Goal: Transaction & Acquisition: Purchase product/service

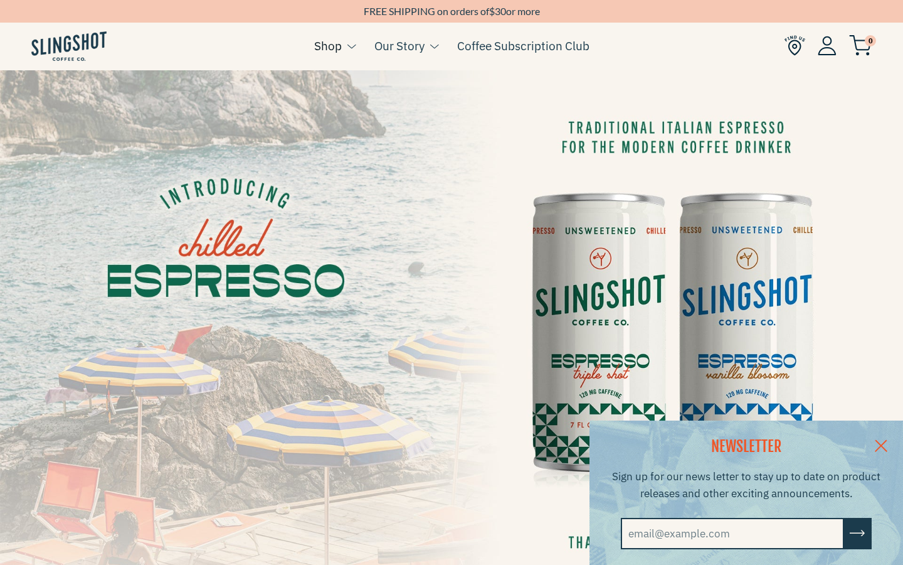
click at [327, 46] on link "Shop" at bounding box center [328, 45] width 28 height 19
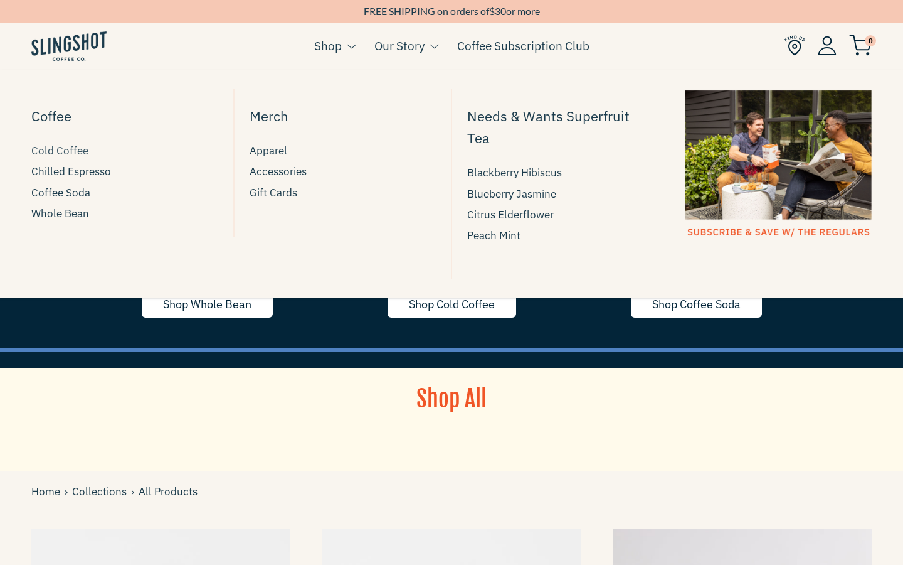
click at [124, 151] on link "Cold Coffee" at bounding box center [124, 150] width 187 height 17
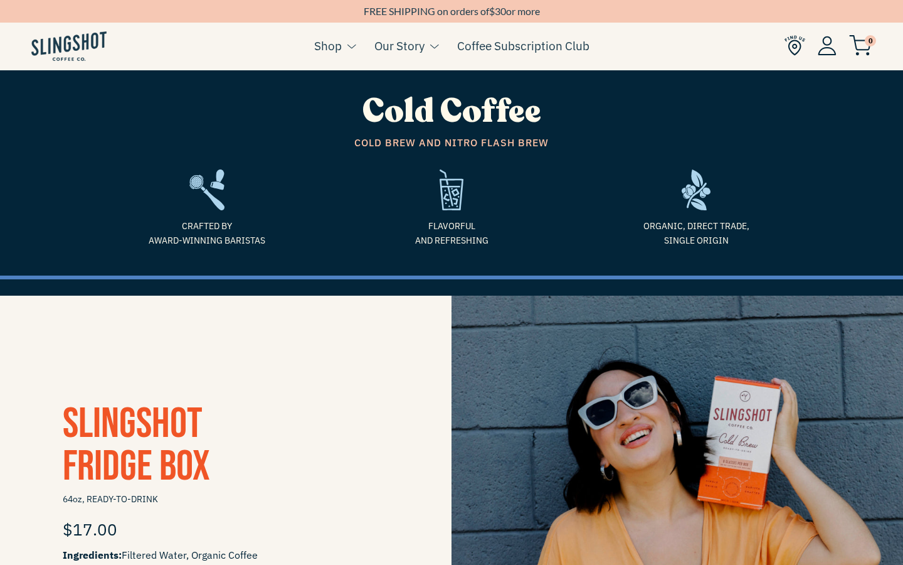
scroll to position [251, 0]
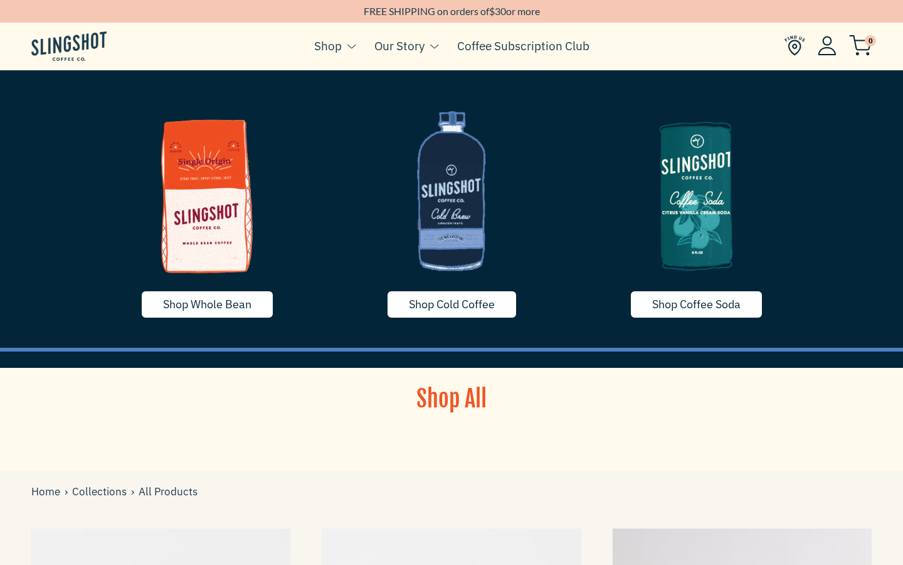
click at [452, 210] on img at bounding box center [452, 191] width 226 height 188
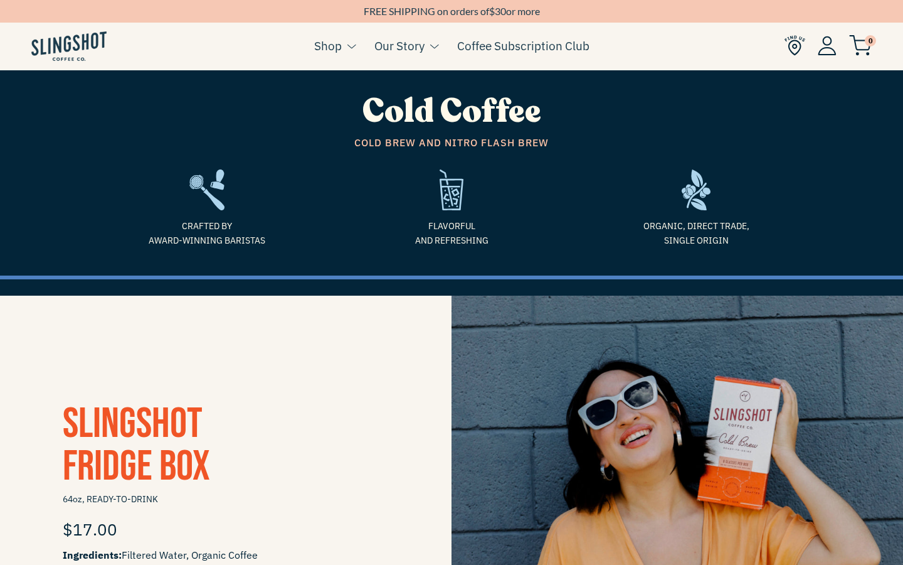
scroll to position [251, 0]
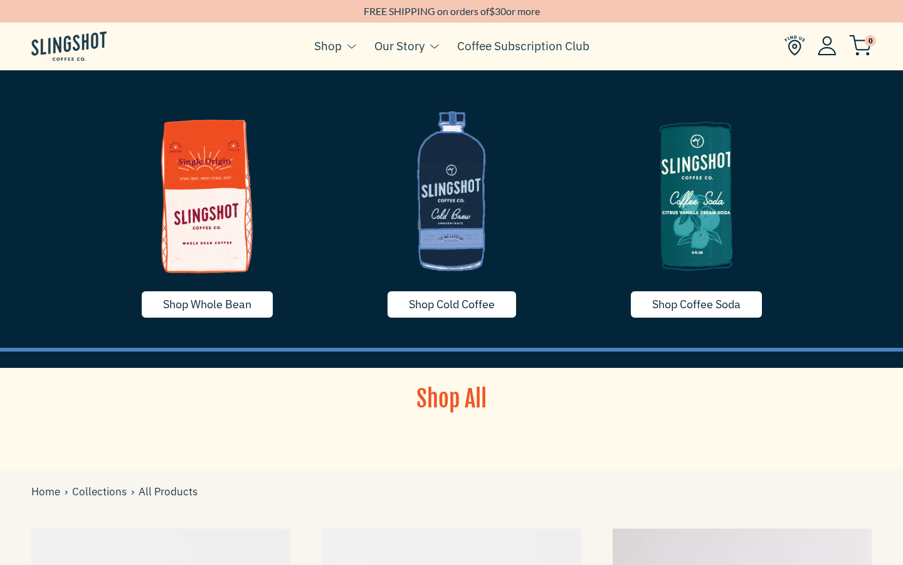
click at [452, 210] on img at bounding box center [452, 191] width 226 height 188
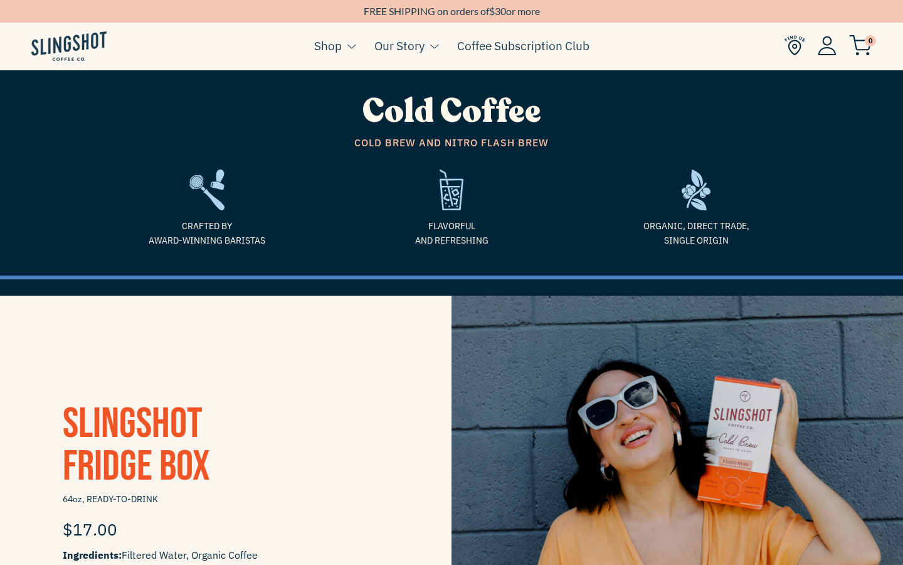
scroll to position [251, 0]
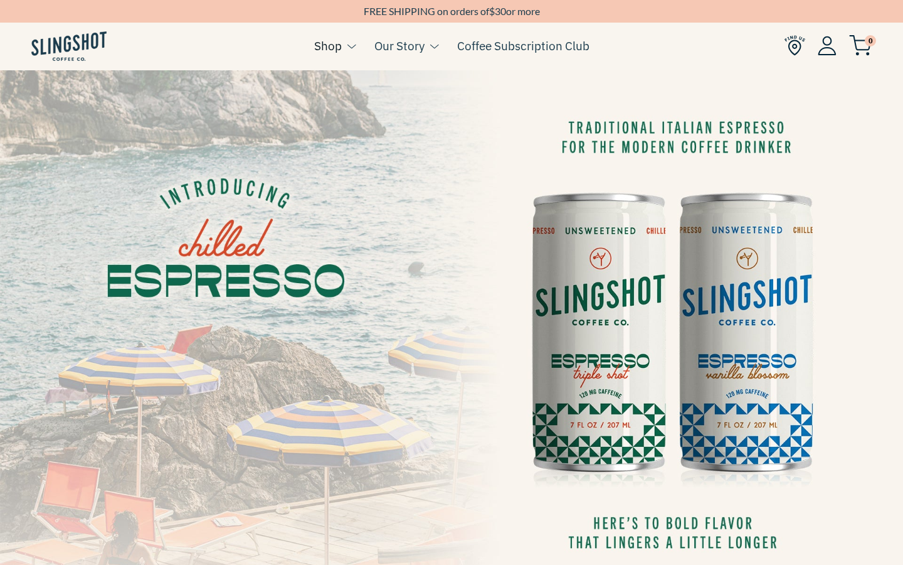
click at [327, 46] on link "Shop" at bounding box center [328, 45] width 28 height 19
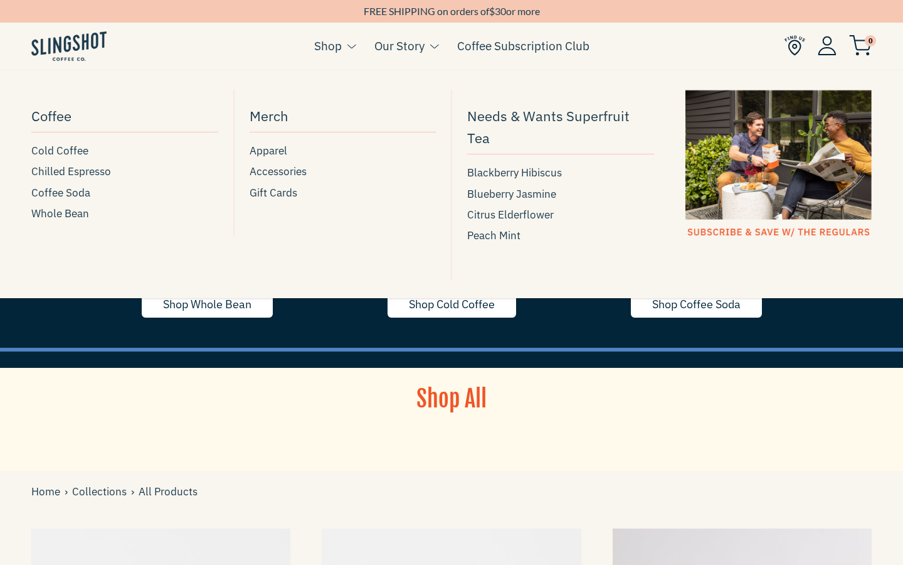
click at [124, 151] on link "Cold Coffee" at bounding box center [124, 150] width 187 height 17
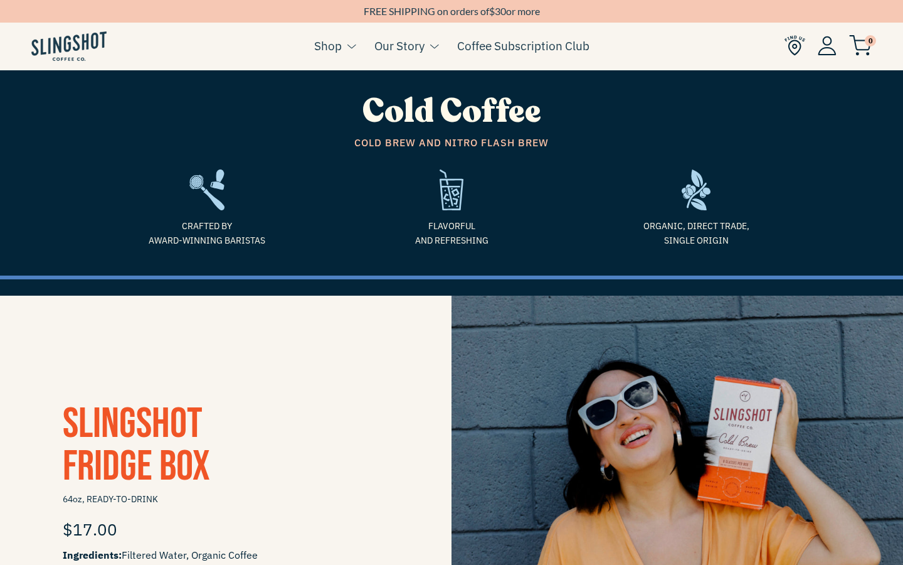
scroll to position [251, 0]
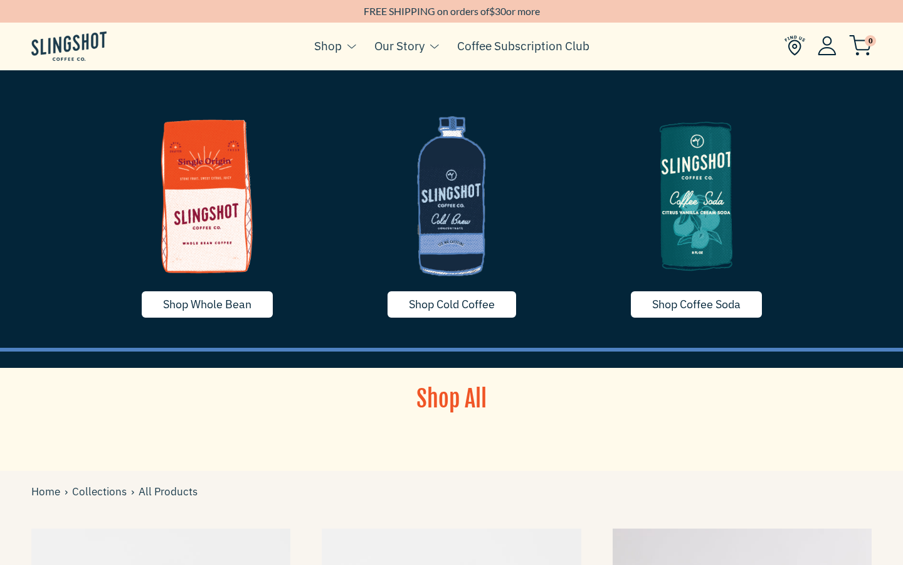
click at [795, 45] on img at bounding box center [795, 45] width 21 height 21
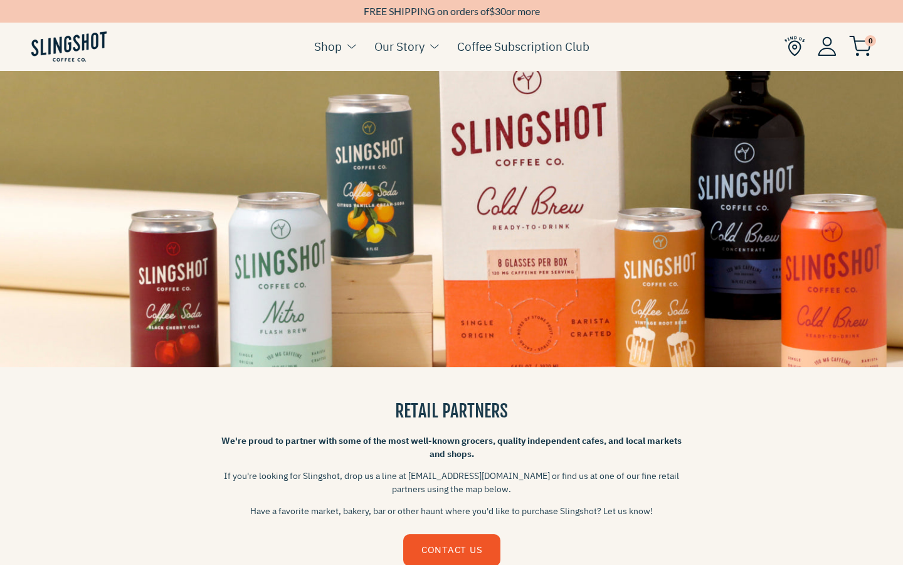
click at [327, 46] on link "Shop" at bounding box center [328, 46] width 28 height 19
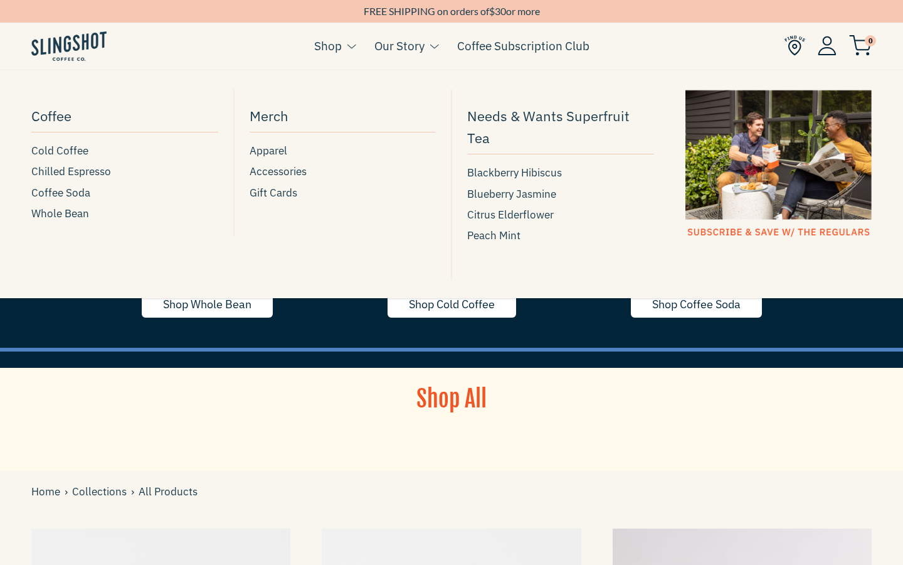
click at [124, 151] on link "Cold Coffee" at bounding box center [124, 150] width 187 height 17
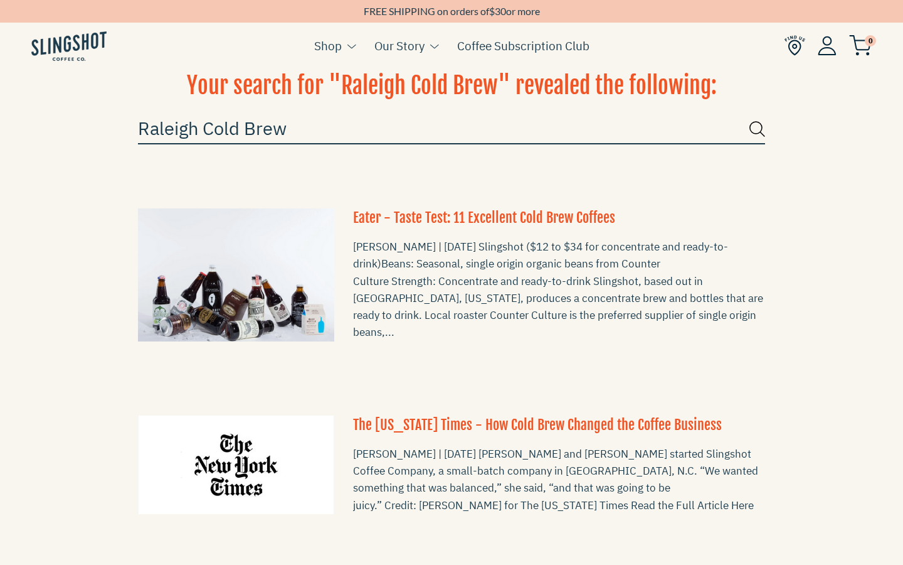
click at [452, 129] on input "Raleigh Cold Brew" at bounding box center [451, 128] width 627 height 31
type input "Cold Brew"
click at [750, 113] on button "submit" at bounding box center [758, 128] width 16 height 31
